Goal: Check status: Check status

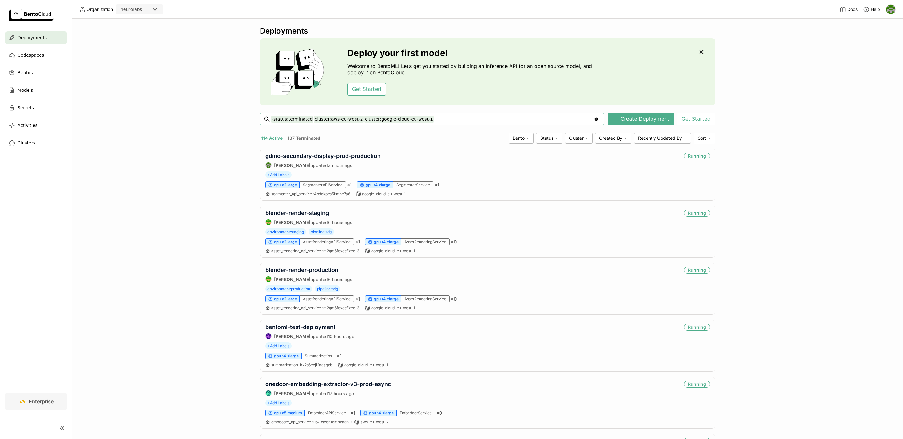
click at [447, 121] on input "-status:terminated cluster:aws-eu-west-2 cluster:google-cloud-eu-west-1" at bounding box center [432, 119] width 323 height 10
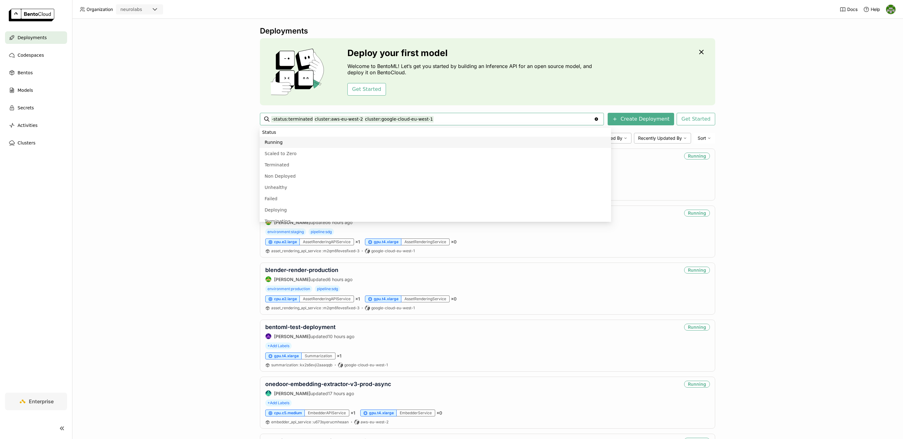
click at [309, 118] on input "-status:terminated cluster:aws-eu-west-2 cluster:google-cloud-eu-west-1" at bounding box center [432, 119] width 323 height 10
click at [312, 118] on input "-status:terminated cluster:aws-eu-west-2 cluster:google-cloud-eu-west-1" at bounding box center [432, 119] width 323 height 10
paste input "camilo-reasoner-staging"
type input "-status:terminated camilo-reasoner-staging"
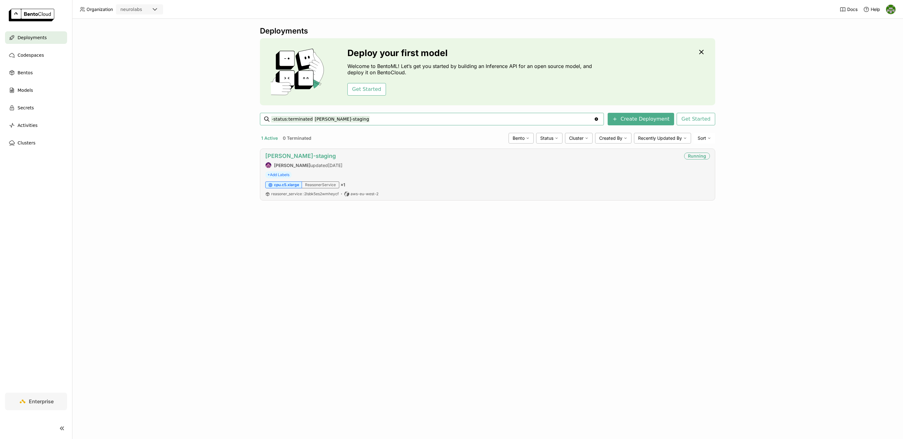
click at [324, 159] on link "camilo-reasoner-staging" at bounding box center [300, 156] width 71 height 7
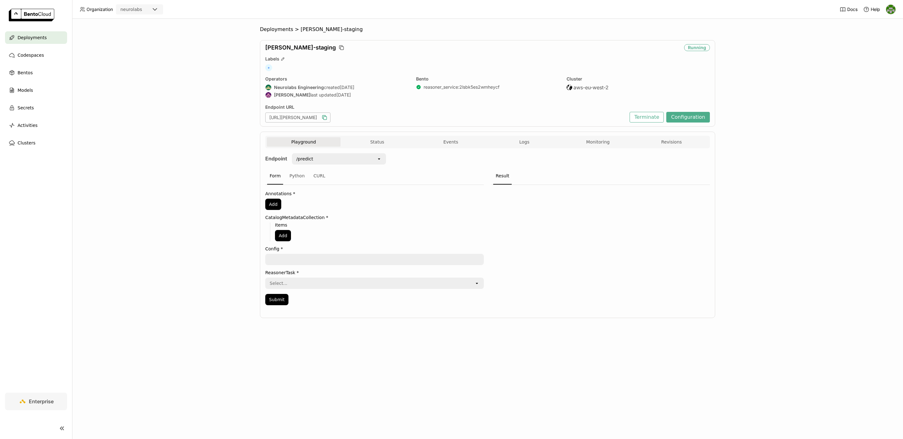
click at [328, 115] on icon "button" at bounding box center [324, 117] width 6 height 6
click at [373, 144] on button "Status" at bounding box center [377, 141] width 74 height 9
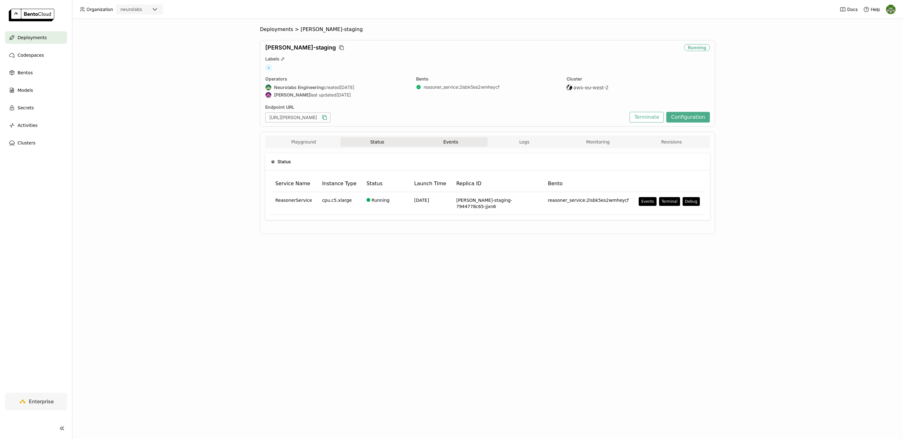
click at [454, 144] on button "Events" at bounding box center [451, 141] width 74 height 9
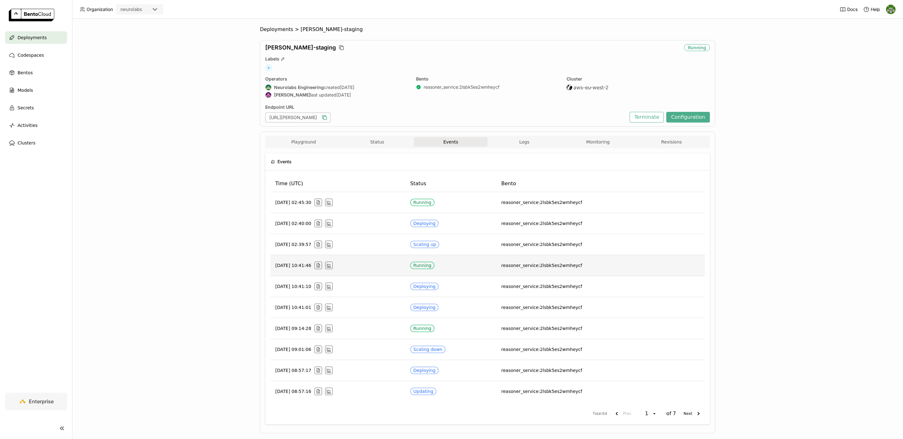
scroll to position [14, 0]
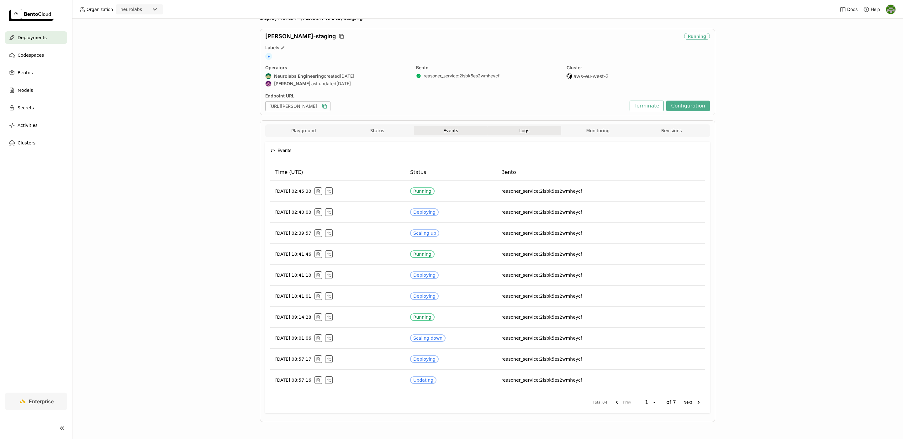
click at [539, 127] on button "Logs" at bounding box center [524, 130] width 74 height 9
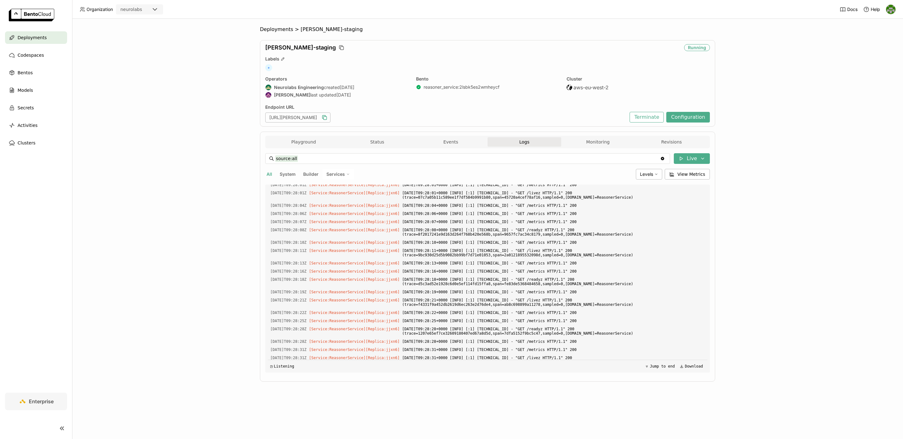
scroll to position [1222, 0]
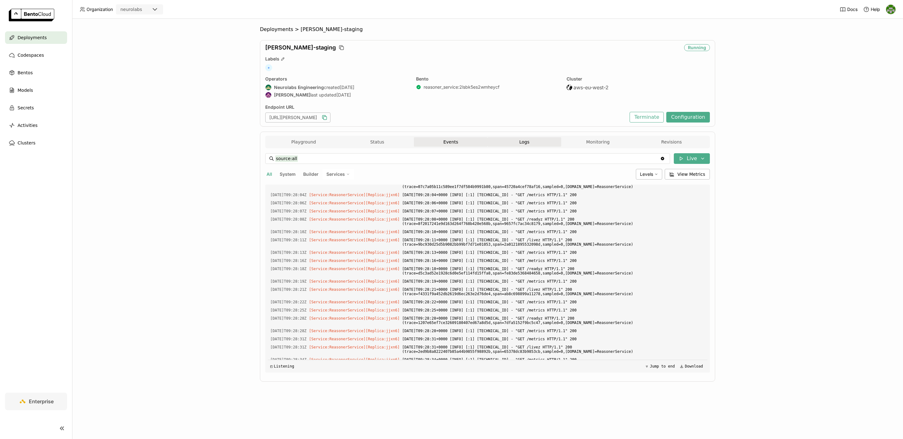
click at [449, 139] on button "Events" at bounding box center [451, 141] width 74 height 9
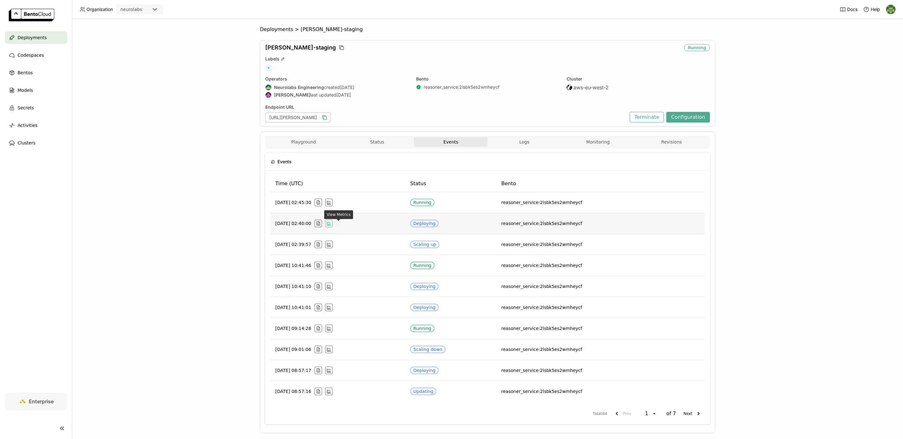
click at [331, 226] on icon "button" at bounding box center [328, 223] width 5 height 5
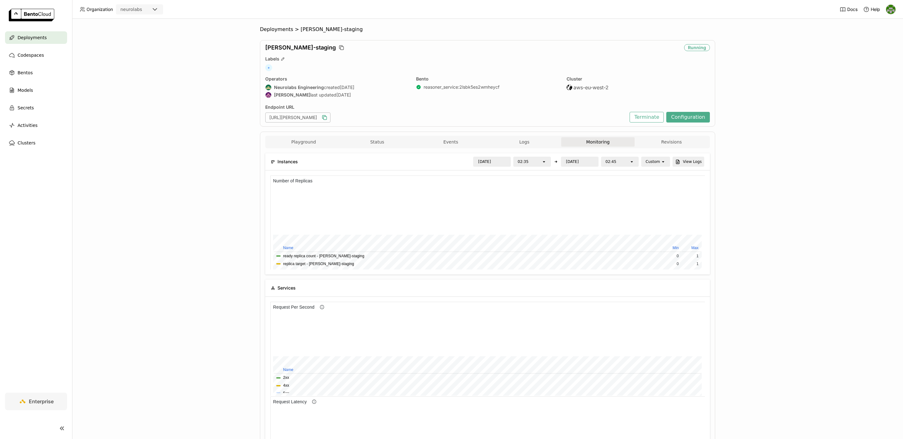
scroll to position [94, 144]
click at [363, 139] on button "Status" at bounding box center [377, 141] width 74 height 9
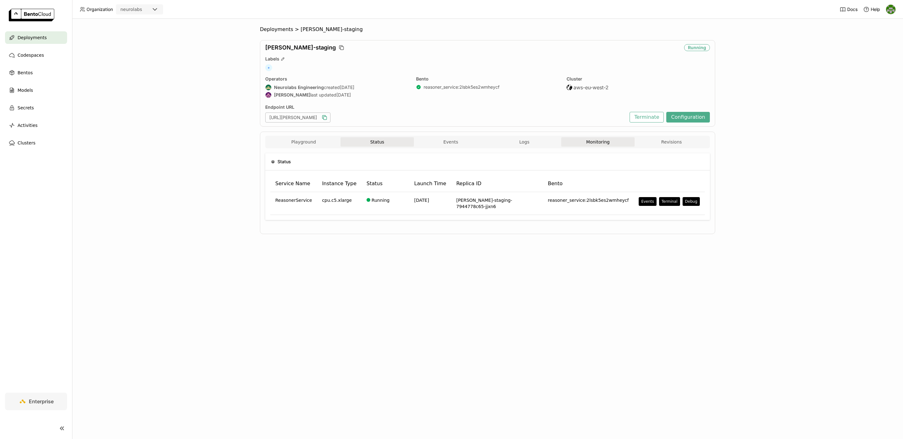
click at [580, 145] on button "Monitoring" at bounding box center [598, 141] width 74 height 9
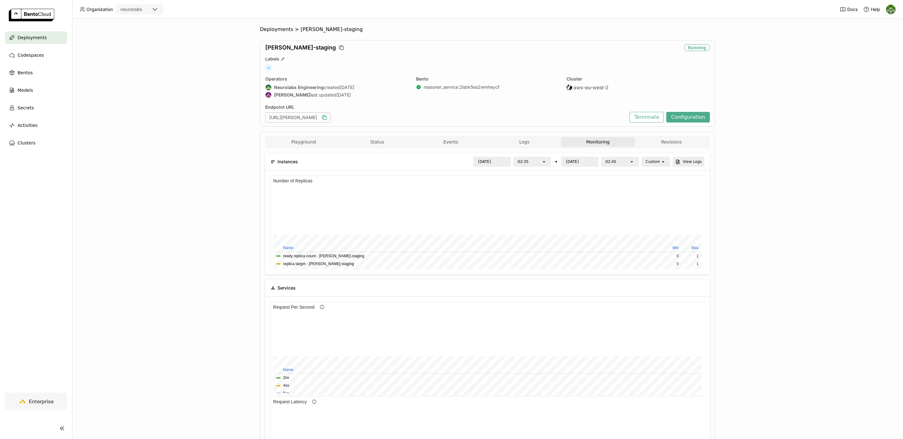
click at [328, 118] on icon "button" at bounding box center [324, 117] width 6 height 6
drag, startPoint x: 284, startPoint y: 119, endPoint x: 335, endPoint y: 119, distance: 51.1
click at [330, 119] on div "https://camilo-reasoner-staging-e6d7a6c9.neurolabs.bentoml.ai" at bounding box center [297, 118] width 65 height 10
copy div "camilo-reasoner-staging"
click at [370, 143] on button "Status" at bounding box center [377, 141] width 74 height 9
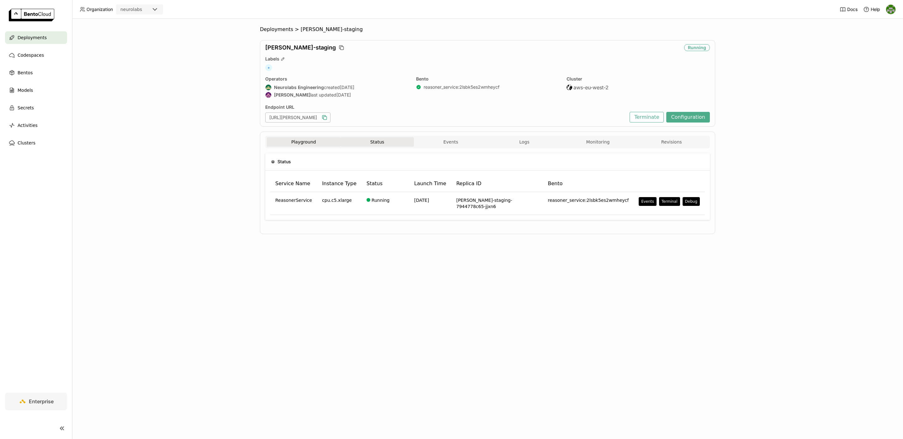
click at [307, 139] on button "Playground" at bounding box center [304, 141] width 74 height 9
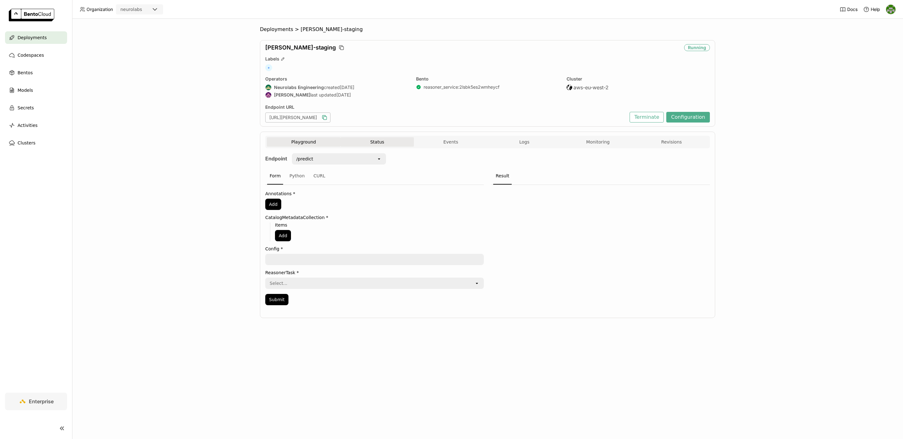
click at [376, 141] on button "Status" at bounding box center [377, 141] width 74 height 9
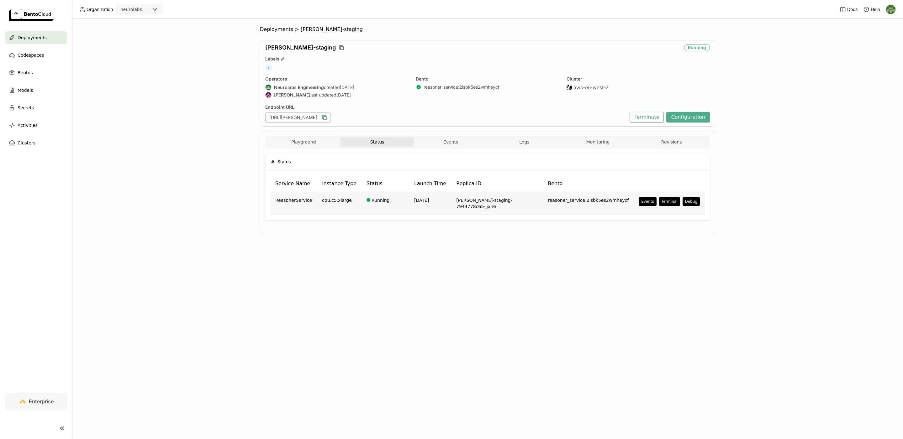
click at [528, 199] on td "camilo-reasoner-staging-7944778c65-jjxn6" at bounding box center [497, 203] width 92 height 23
click at [413, 204] on td "4 days ago" at bounding box center [430, 203] width 42 height 23
click at [651, 203] on div "Events" at bounding box center [647, 201] width 13 height 5
click at [330, 118] on div "https://camilo-reasoner-staging-e6d7a6c9.neurolabs.bentoml.ai" at bounding box center [297, 118] width 65 height 10
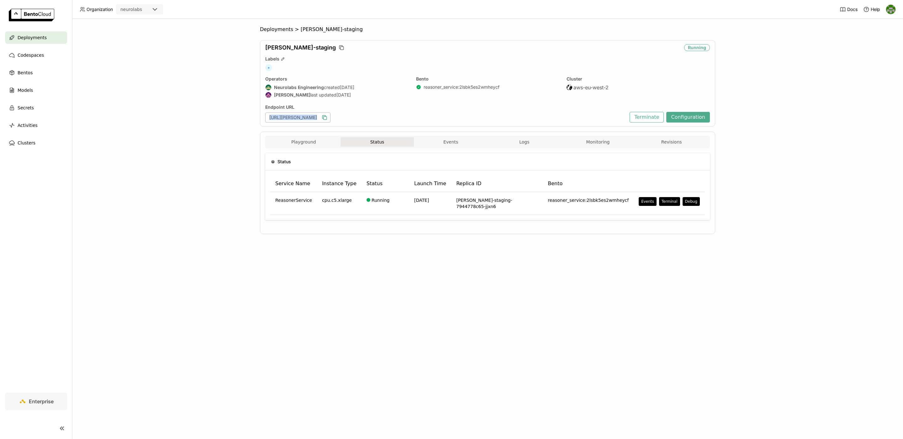
click at [330, 118] on div "https://camilo-reasoner-staging-e6d7a6c9.neurolabs.bentoml.ai" at bounding box center [297, 118] width 65 height 10
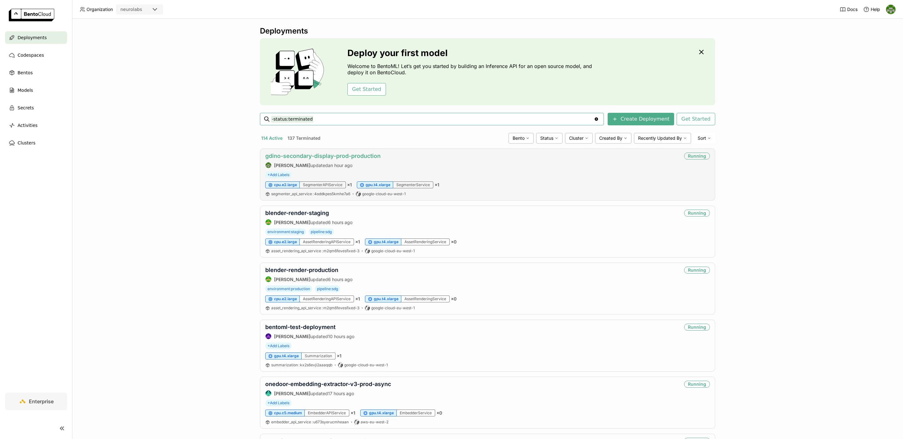
click at [300, 155] on link "gdino-secondary-display-prod-production" at bounding box center [322, 156] width 115 height 7
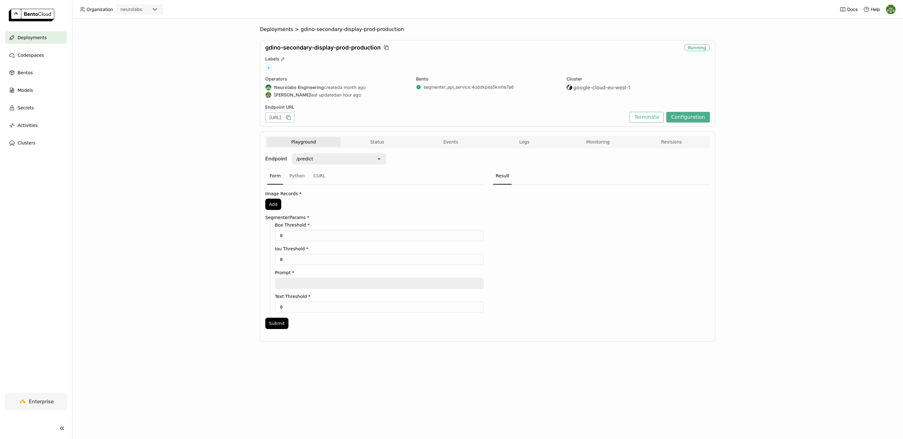
click at [291, 118] on icon "button" at bounding box center [288, 117] width 6 height 6
click at [383, 142] on button "Status" at bounding box center [377, 141] width 74 height 9
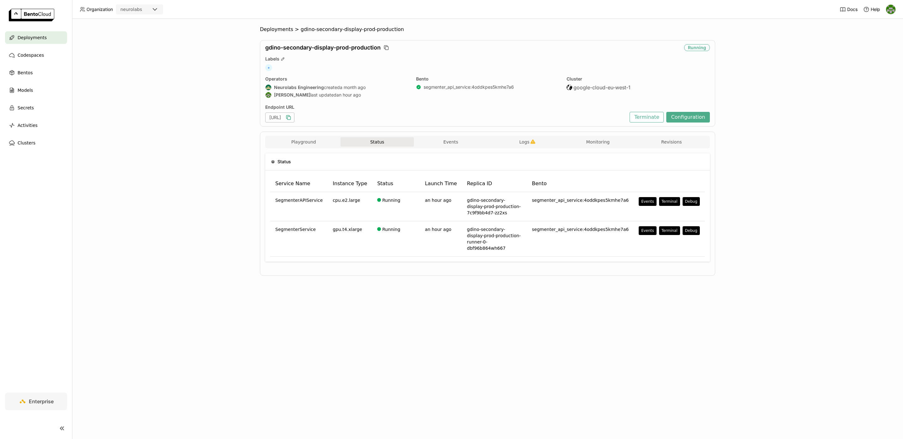
drag, startPoint x: 396, startPoint y: 118, endPoint x: 433, endPoint y: 119, distance: 36.7
click at [433, 119] on div "[URL]" at bounding box center [445, 118] width 361 height 10
